Goal: Contribute content

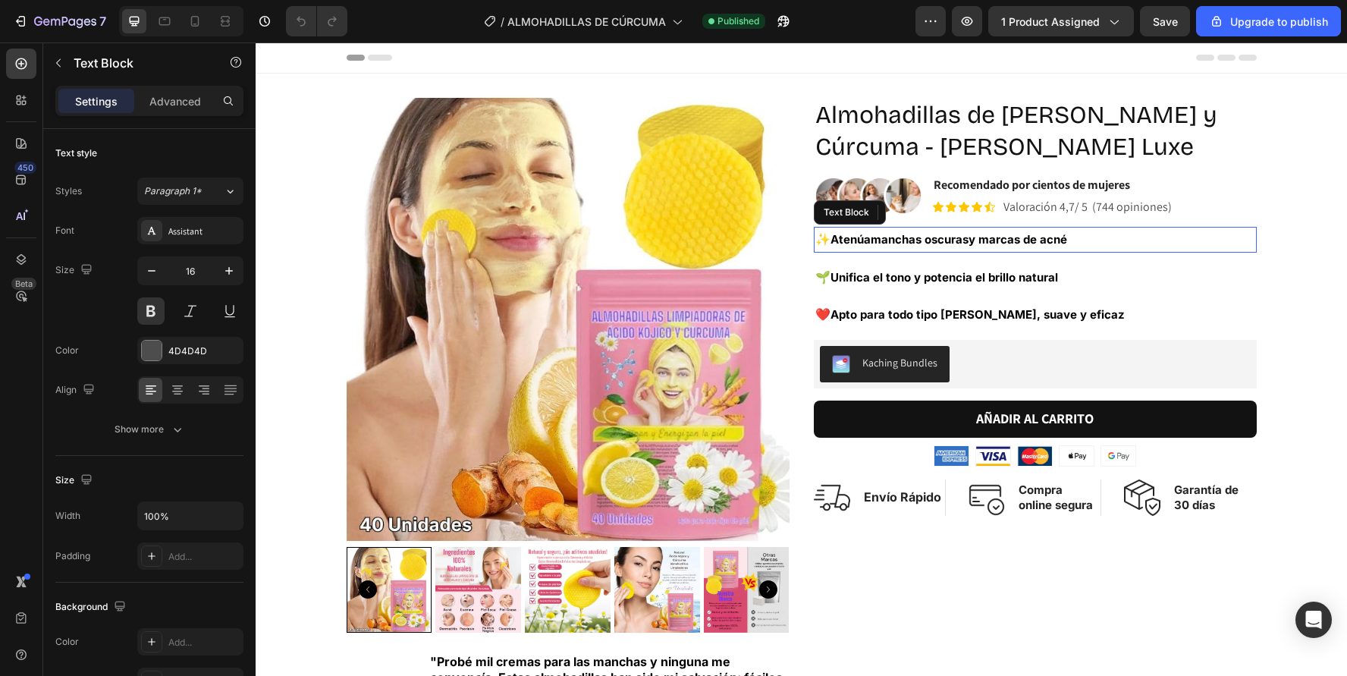
click at [877, 240] on strong "manchas oscuras" at bounding box center [920, 239] width 98 height 14
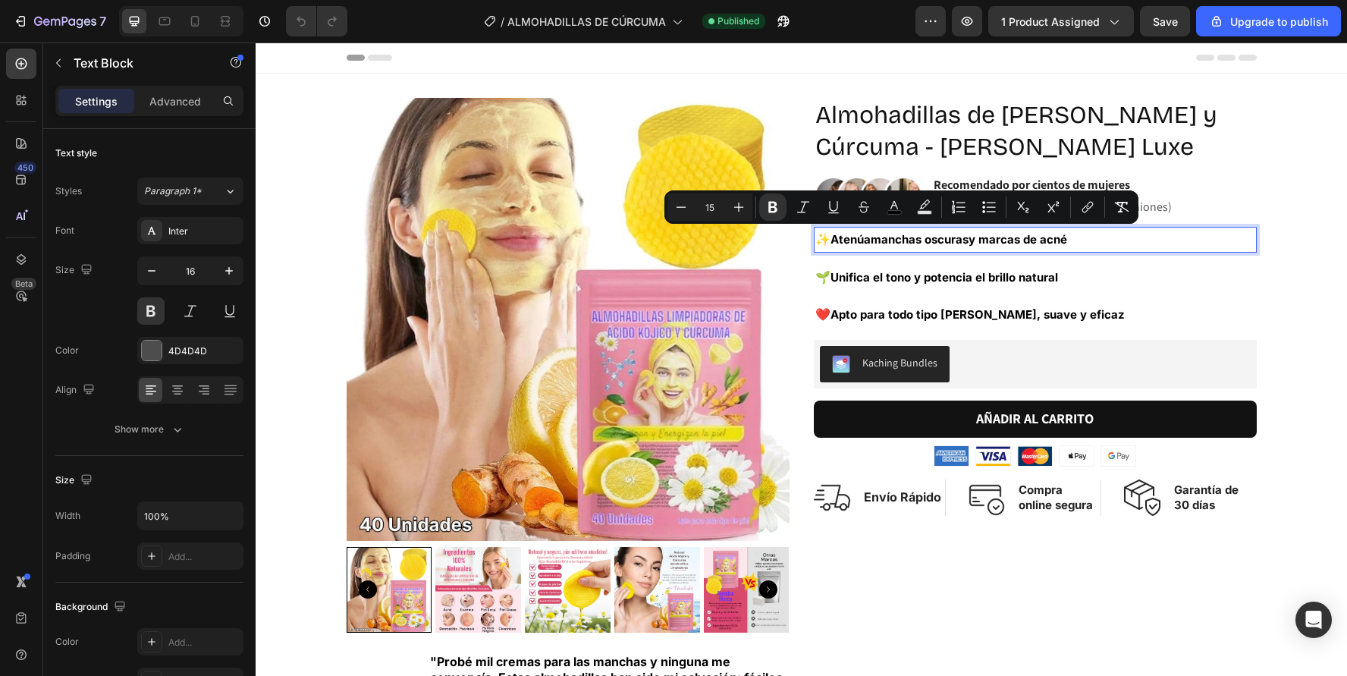
type input "16"
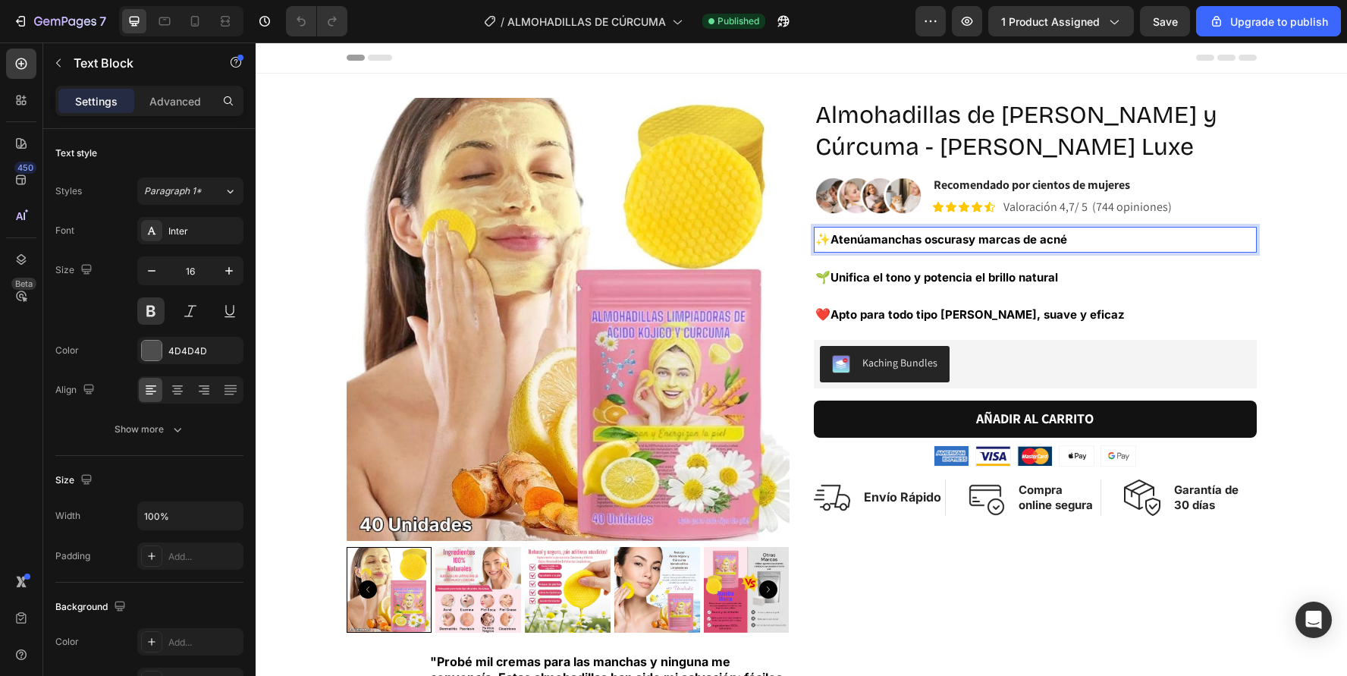
click at [834, 234] on span "Atenúa manchas oscuras y marcas de acné" at bounding box center [948, 239] width 237 height 14
drag, startPoint x: 834, startPoint y: 234, endPoint x: 1085, endPoint y: 234, distance: 251.0
click at [1085, 234] on p "✨ Atenúa manchas oscuras y marcas de acné" at bounding box center [1035, 239] width 440 height 23
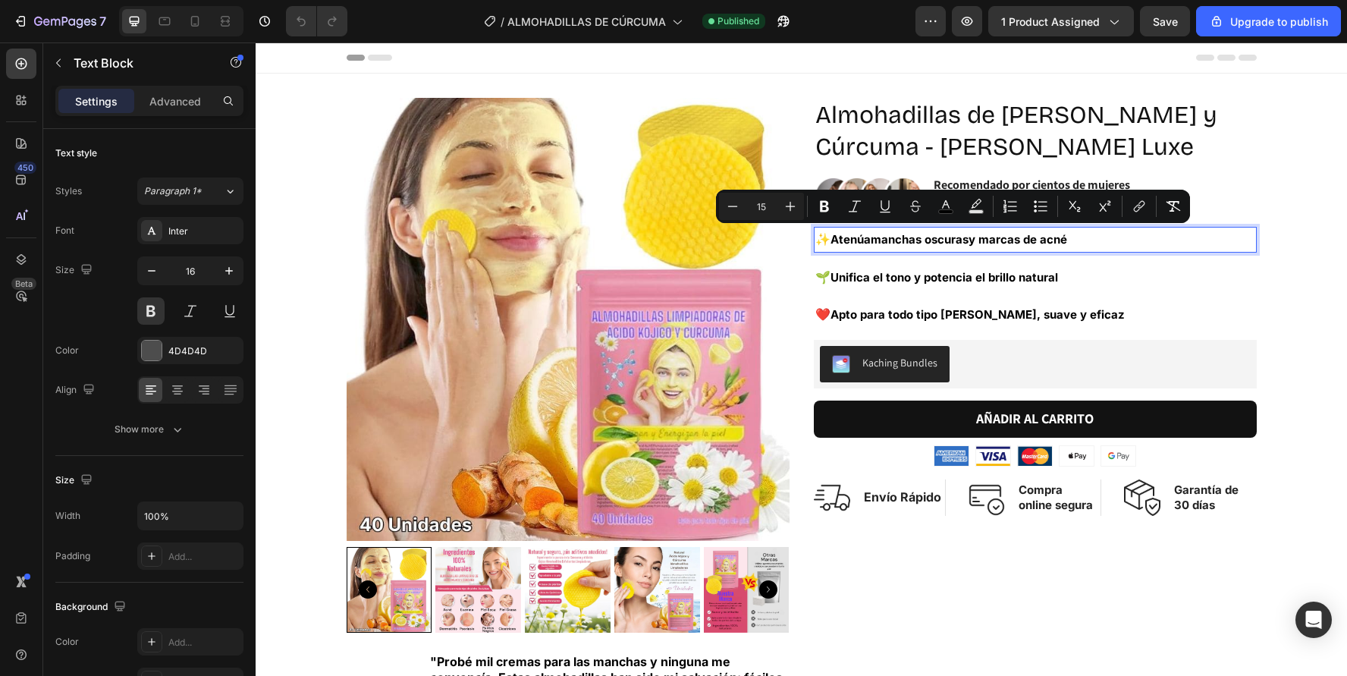
copy p "✨ Atenúa manchas oscuras y marcas de acné"
click at [602, 0] on div "7 / ALMOHADILLAS DE CÚRCUMA Published Preview 1 product assigned Save Upgrade t…" at bounding box center [673, 21] width 1347 height 43
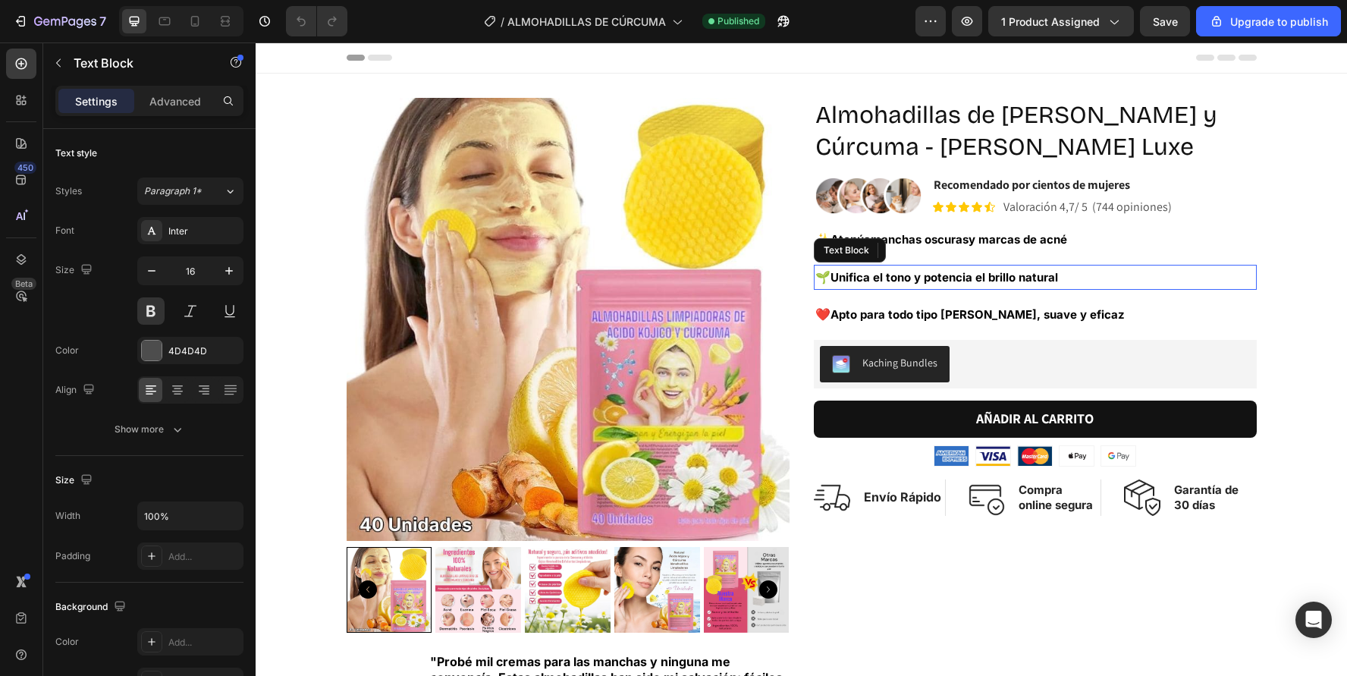
click at [844, 272] on span "Unifica el tono y potencia el brillo natural" at bounding box center [944, 277] width 228 height 14
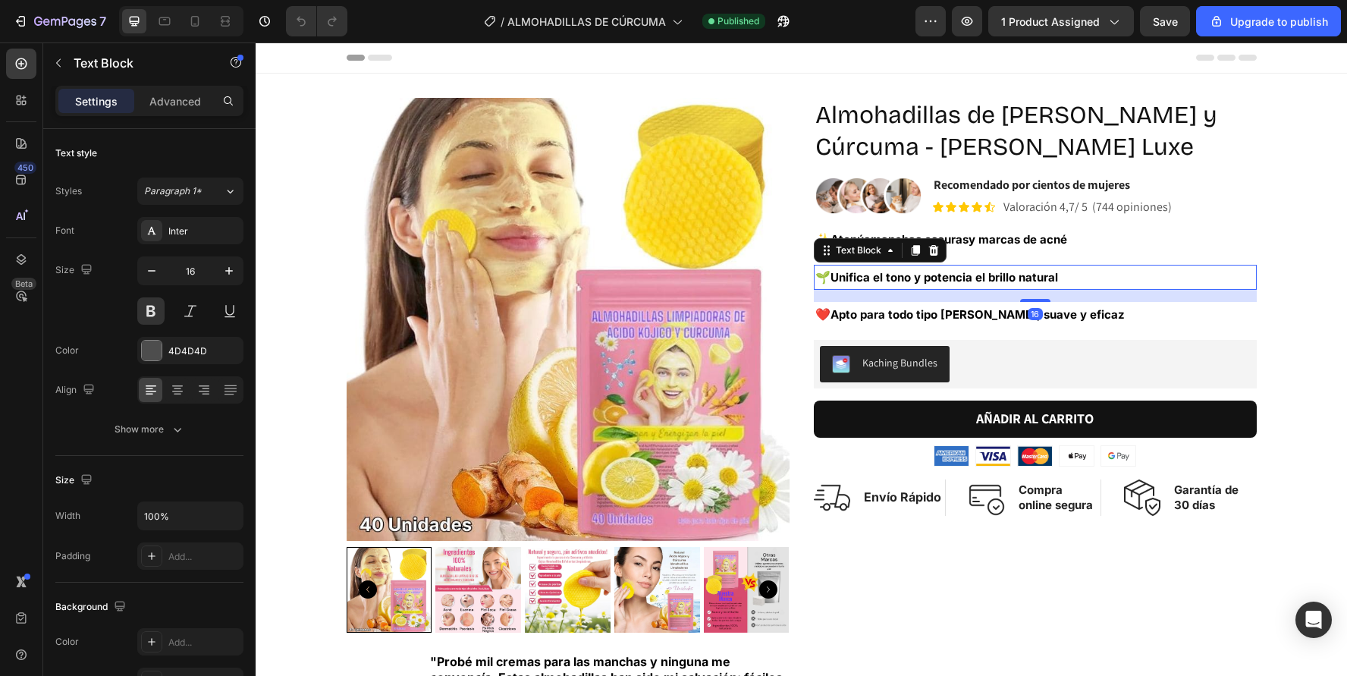
click at [834, 278] on span "Unifica el tono y potencia el brillo natural" at bounding box center [944, 277] width 228 height 14
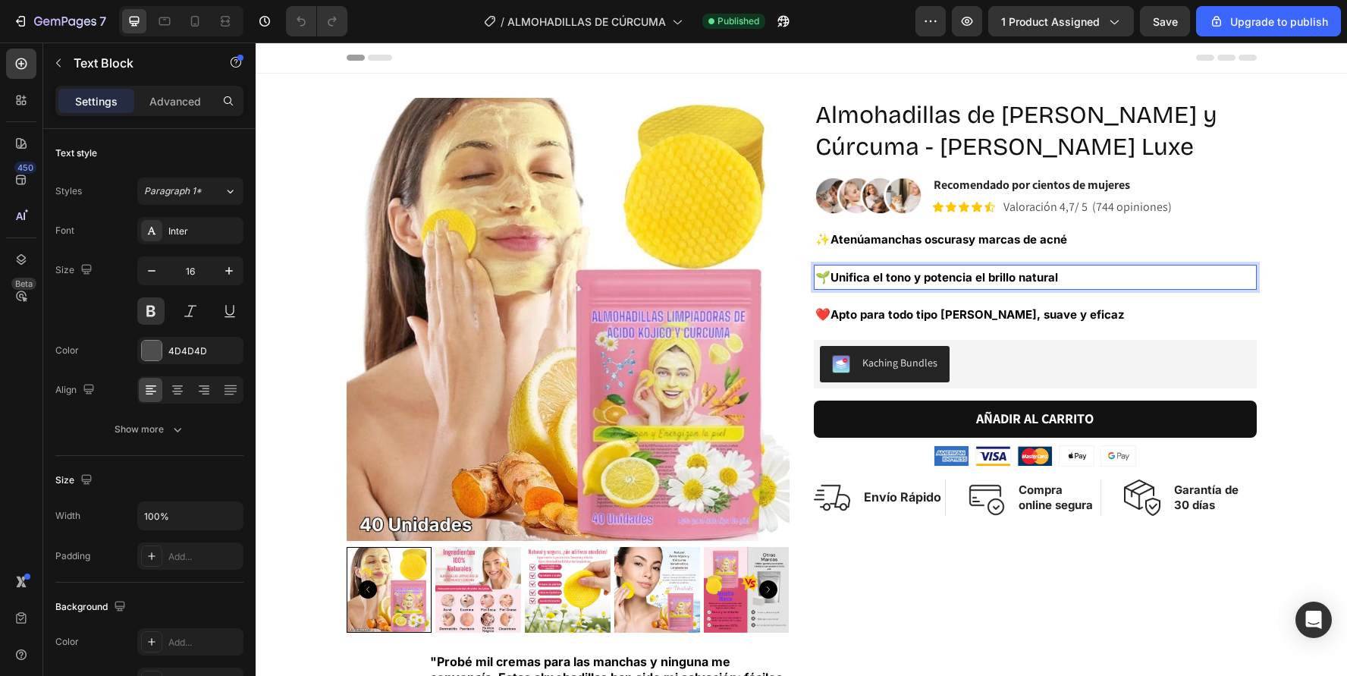
drag, startPoint x: 834, startPoint y: 276, endPoint x: 1069, endPoint y: 272, distance: 235.9
click at [1069, 272] on p "🌱 Unifica el tono y potencia el brillo natural" at bounding box center [1035, 277] width 440 height 23
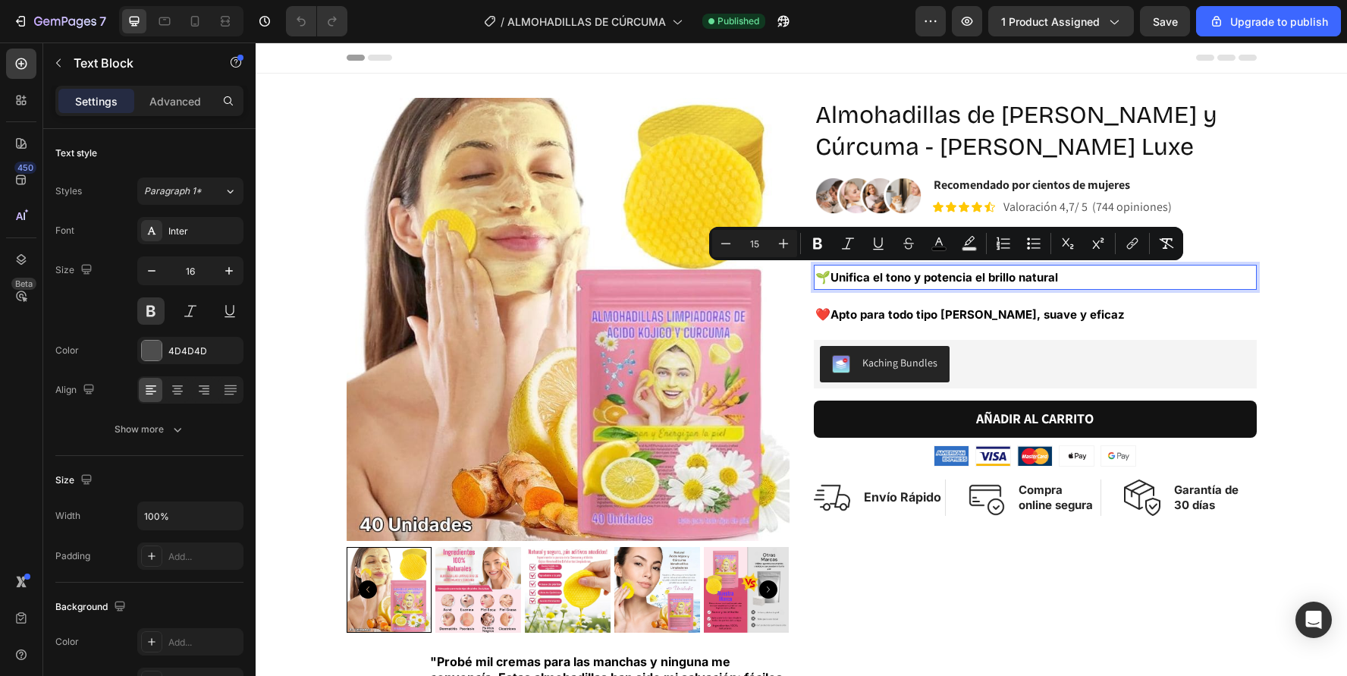
copy p "🌱 Unifica el tono y potencia el brillo natural"
click at [838, 310] on strong "Apto para todo tipo [PERSON_NAME], suave y eficaz" at bounding box center [977, 314] width 294 height 14
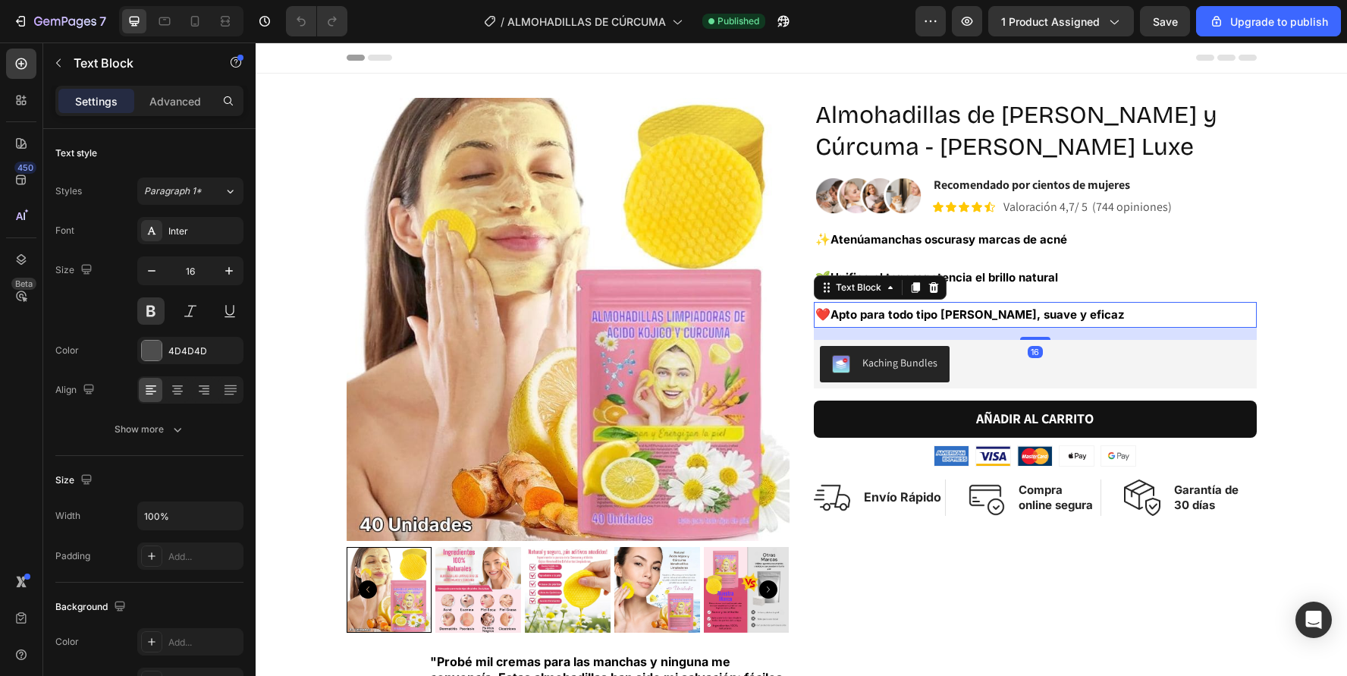
click at [838, 310] on strong "Apto para todo tipo [PERSON_NAME], suave y eficaz" at bounding box center [977, 314] width 294 height 14
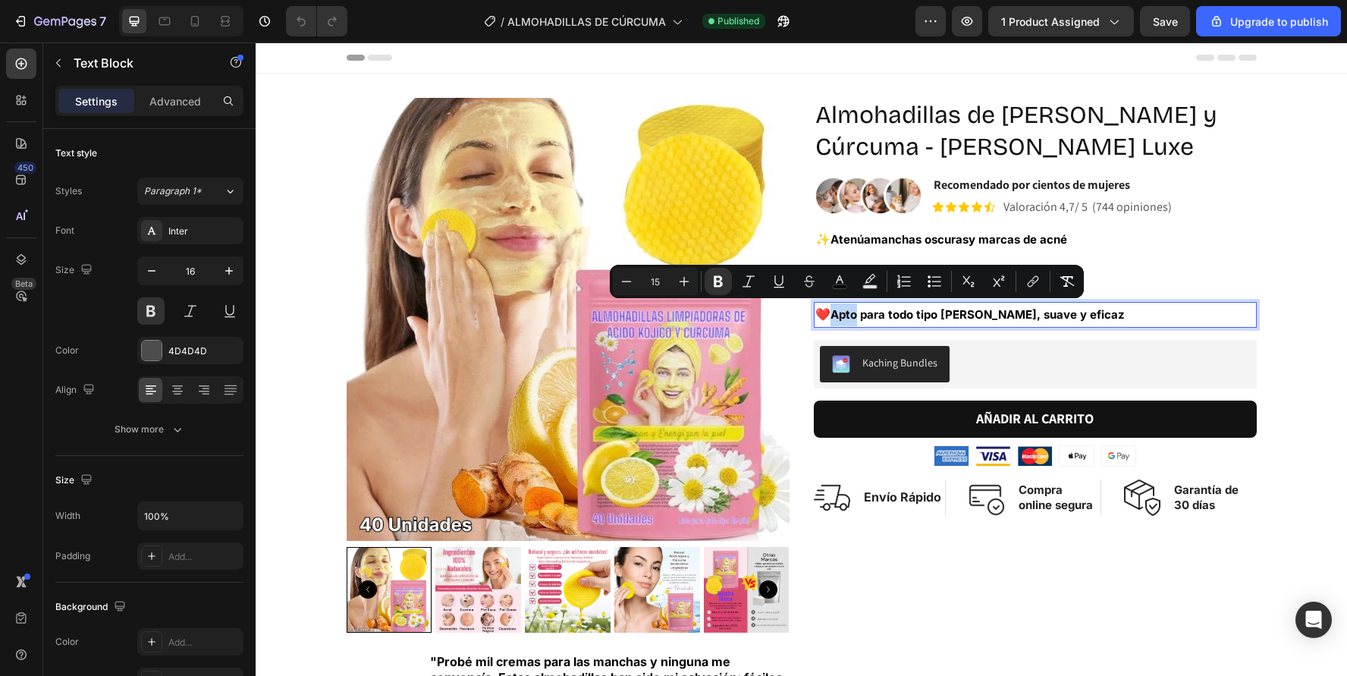
click at [838, 310] on strong "Apto para todo tipo [PERSON_NAME], suave y eficaz" at bounding box center [977, 314] width 294 height 14
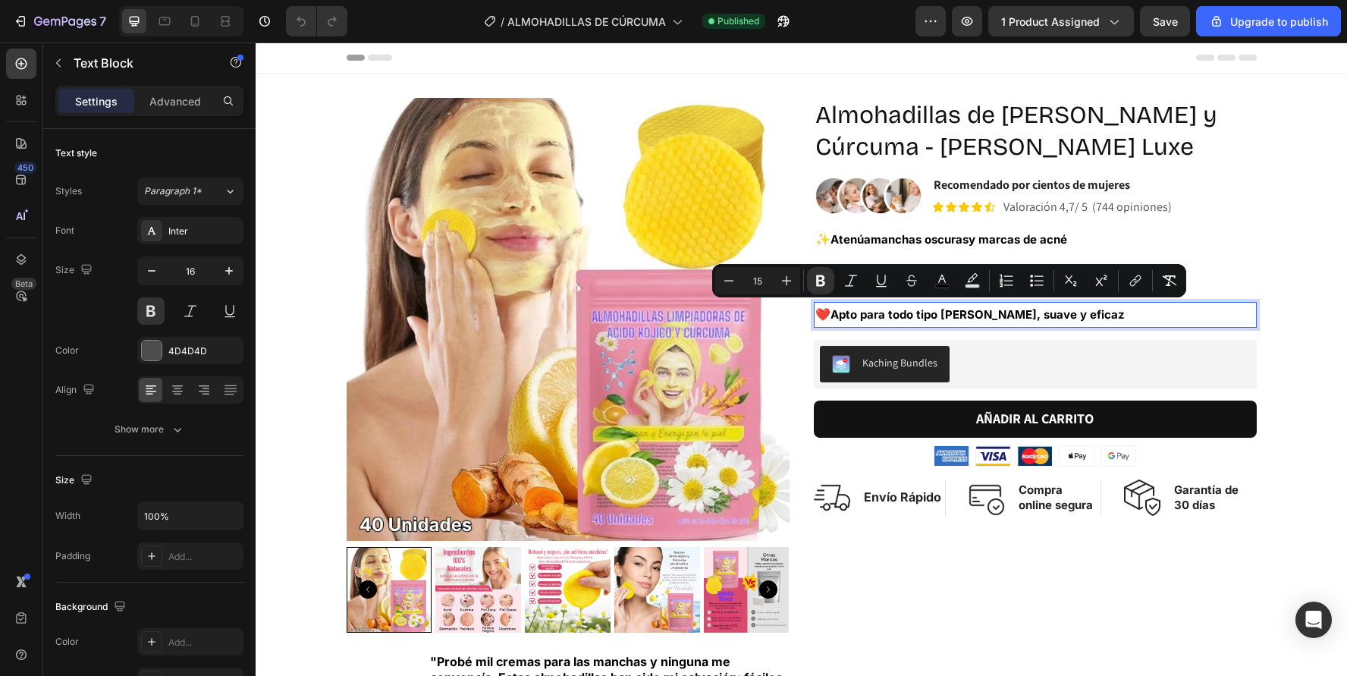
drag, startPoint x: 835, startPoint y: 311, endPoint x: 1072, endPoint y: 308, distance: 237.4
click at [1072, 308] on p "❤️ Apto para todo tipo [PERSON_NAME], suave y eficaz" at bounding box center [1035, 314] width 440 height 23
copy p "❤️ Apto para todo tipo [PERSON_NAME], suave y eficaz"
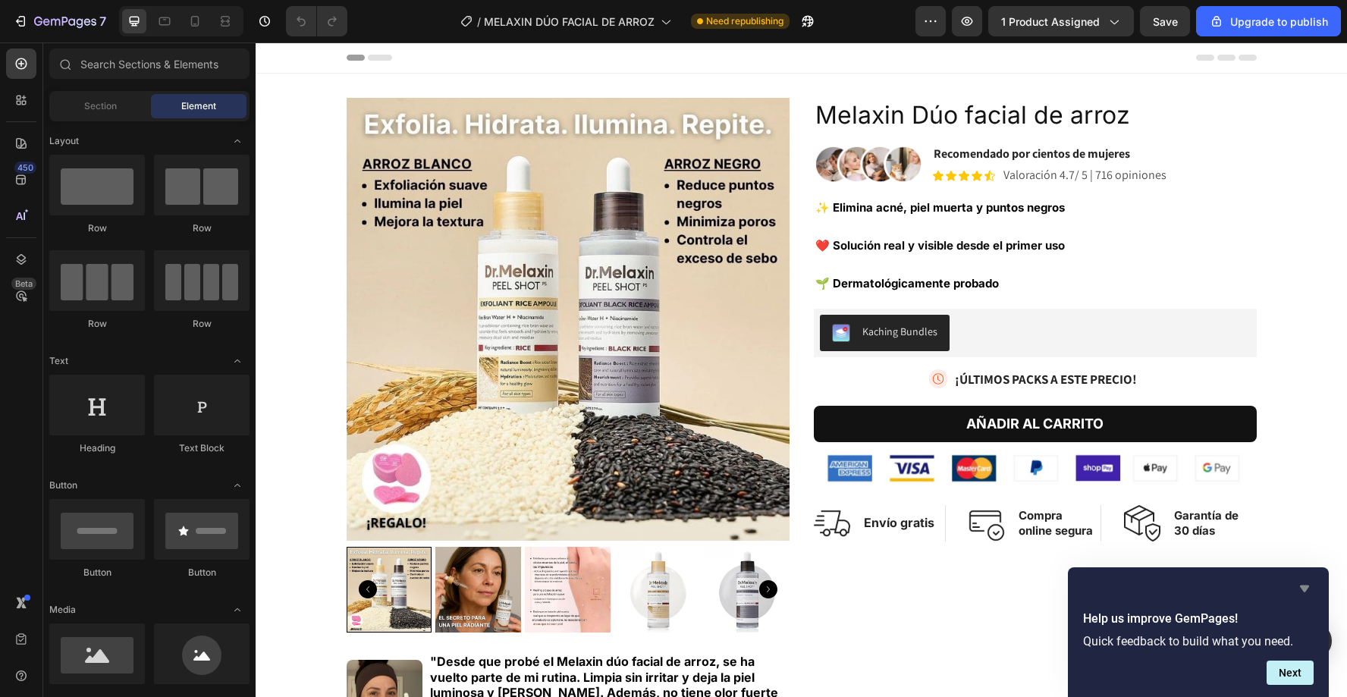
click at [1308, 591] on icon "Hide survey" at bounding box center [1304, 588] width 18 height 18
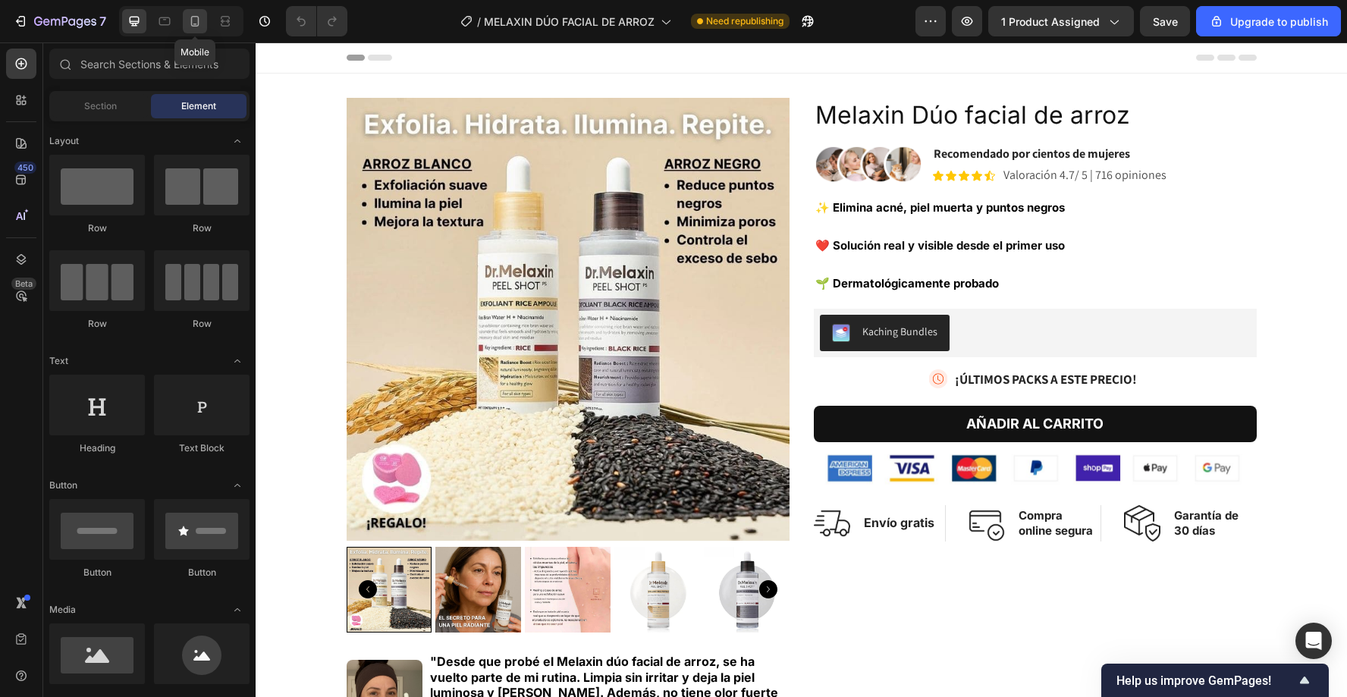
click at [203, 28] on div at bounding box center [195, 21] width 24 height 24
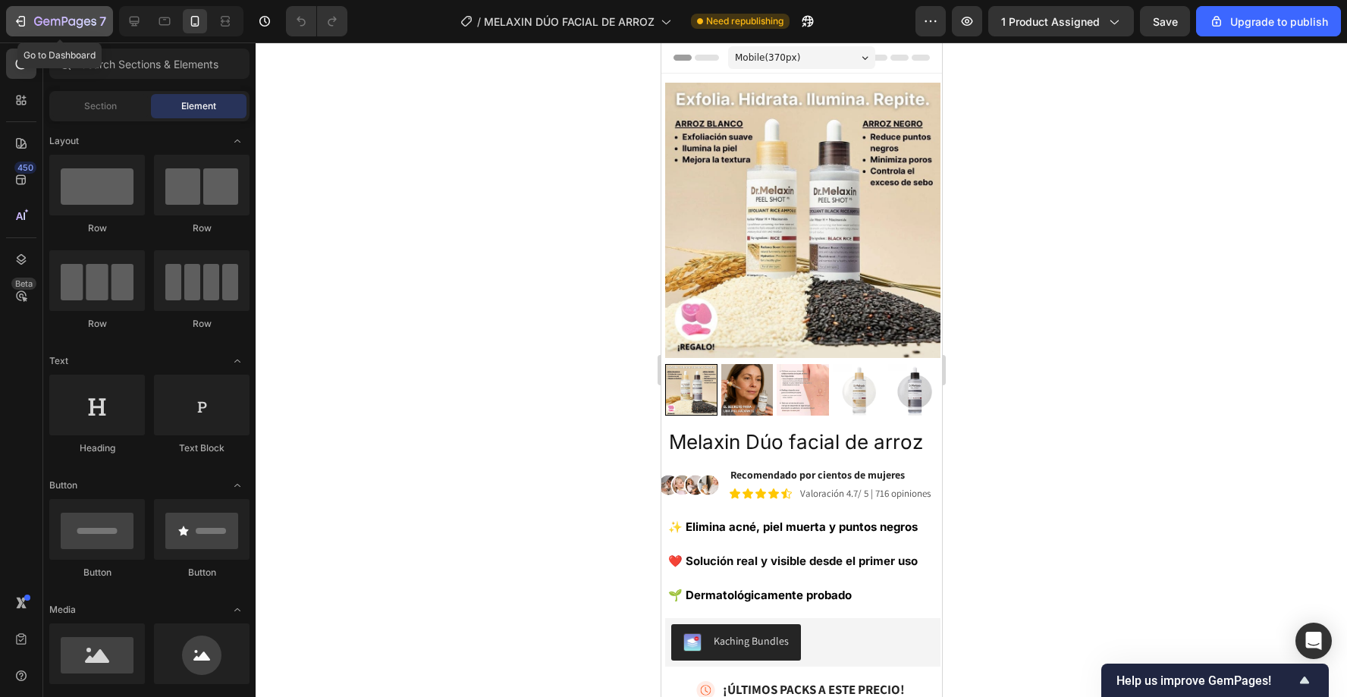
click at [14, 22] on icon "button" at bounding box center [20, 21] width 15 height 15
